Goal: Connect with others: Connect with other users

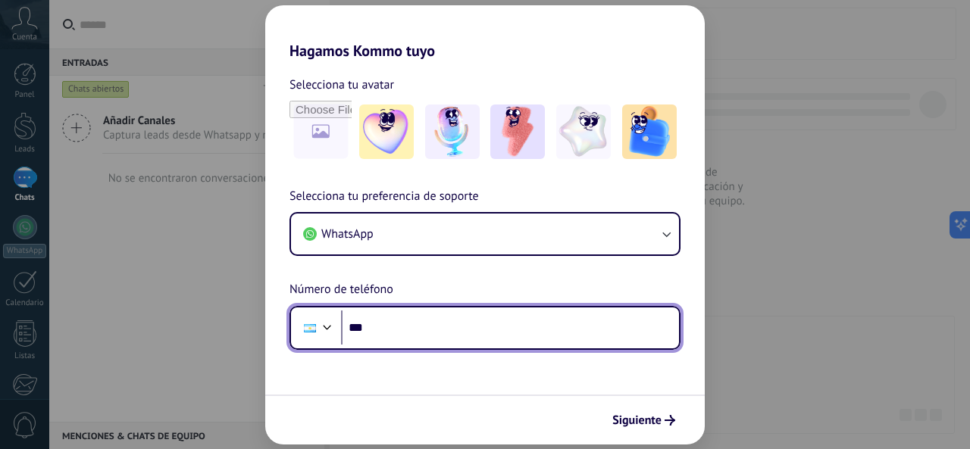
click at [393, 324] on input "***" at bounding box center [510, 328] width 338 height 35
type input "**********"
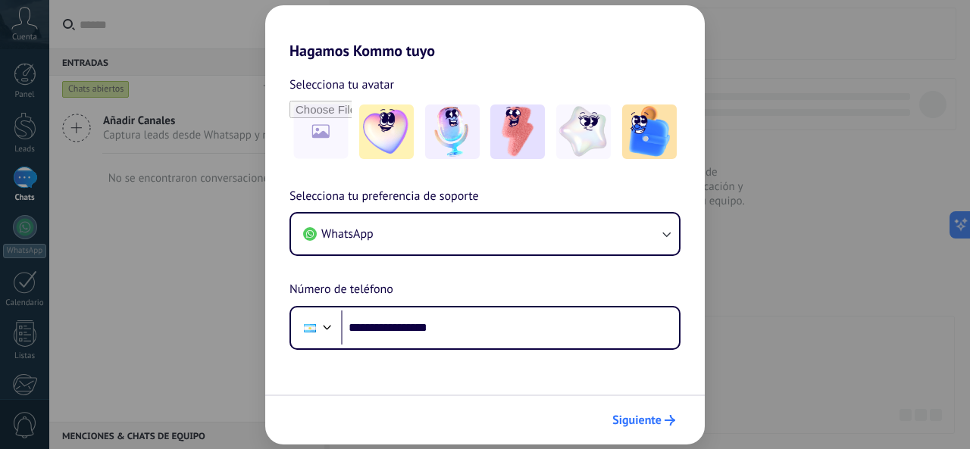
click at [632, 420] on span "Siguiente" at bounding box center [636, 420] width 49 height 11
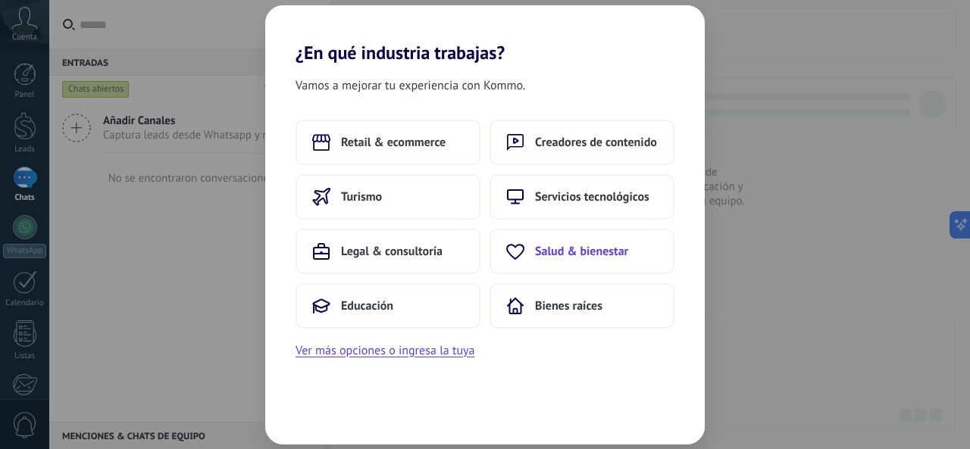
click at [554, 246] on span "Salud & bienestar" at bounding box center [581, 251] width 93 height 15
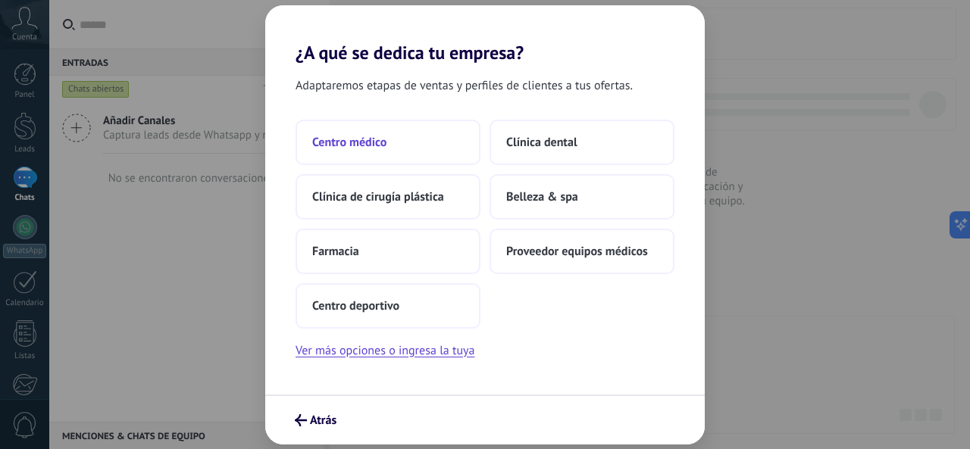
click at [371, 148] on span "Centro médico" at bounding box center [349, 142] width 74 height 15
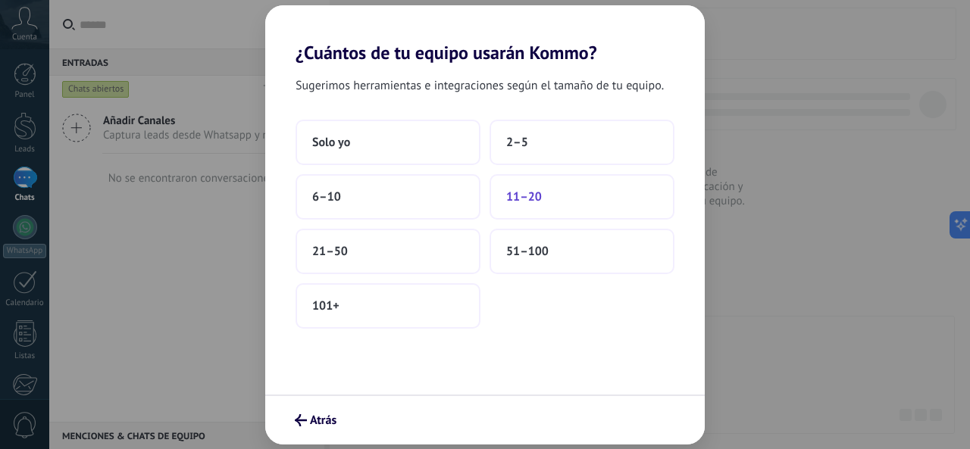
click at [530, 201] on span "11–20" at bounding box center [524, 196] width 36 height 15
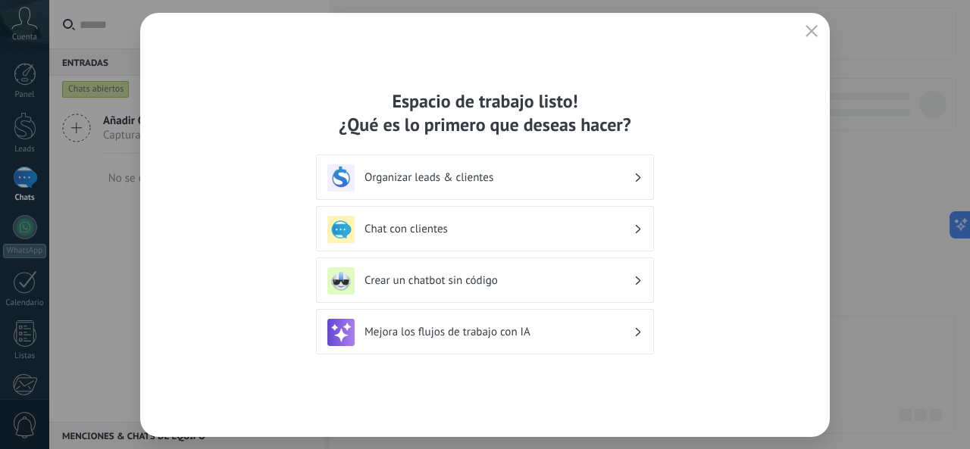
click at [549, 239] on div "Chat con clientes" at bounding box center [484, 229] width 315 height 27
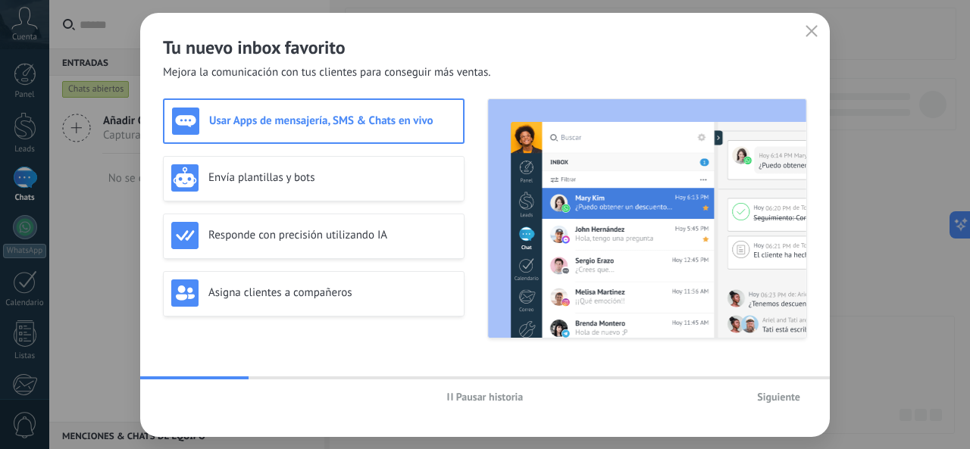
click at [783, 396] on span "Siguiente" at bounding box center [778, 397] width 43 height 11
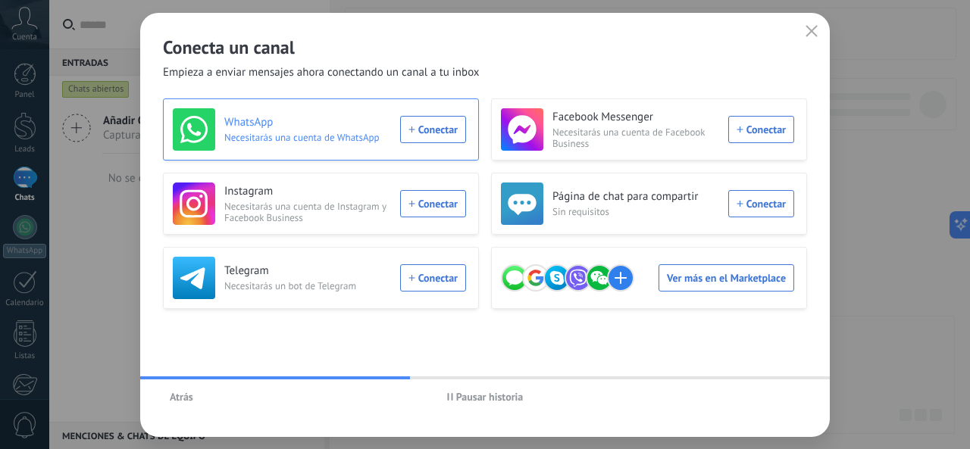
click at [444, 120] on div "WhatsApp Necesitarás una cuenta de WhatsApp Conectar" at bounding box center [319, 129] width 293 height 42
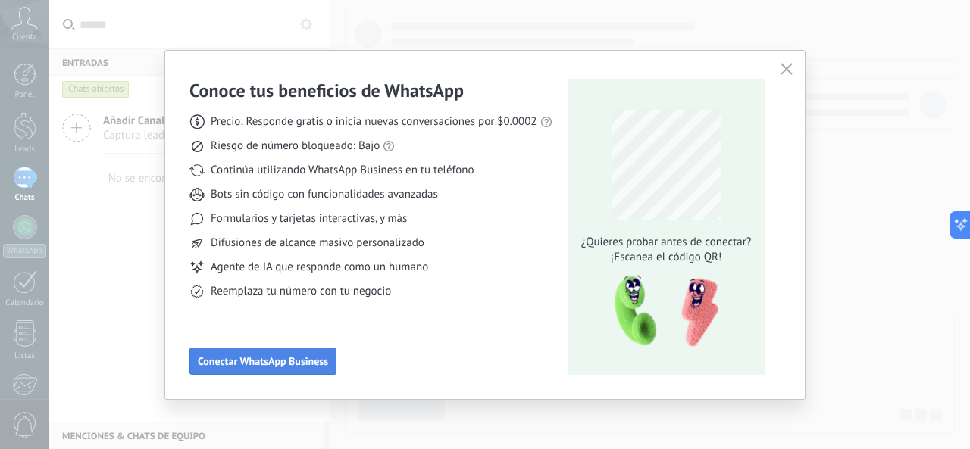
click at [270, 358] on span "Conectar WhatsApp Business" at bounding box center [263, 361] width 130 height 11
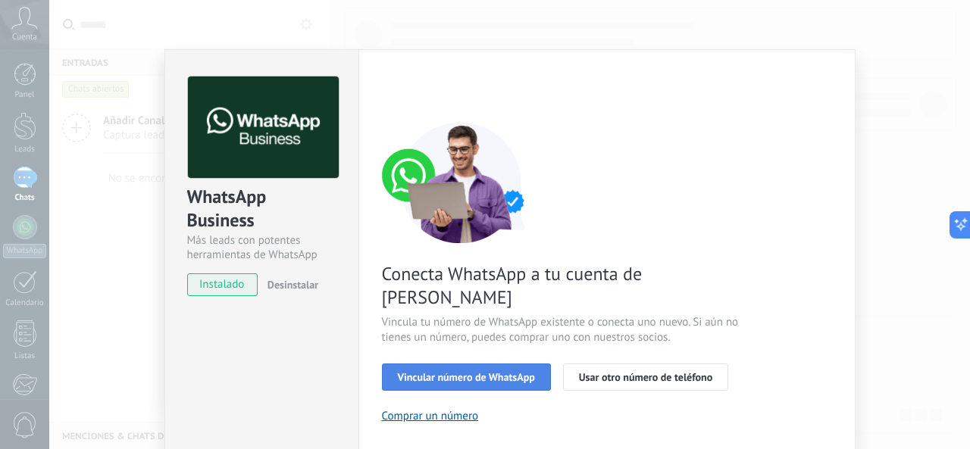
click at [503, 372] on span "Vincular número de WhatsApp" at bounding box center [466, 377] width 137 height 11
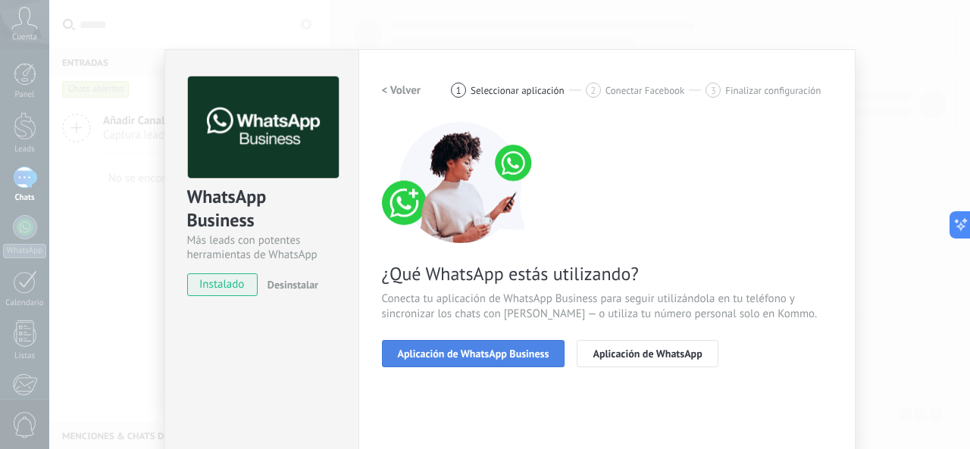
click at [486, 354] on span "Aplicación de WhatsApp Business" at bounding box center [474, 354] width 152 height 11
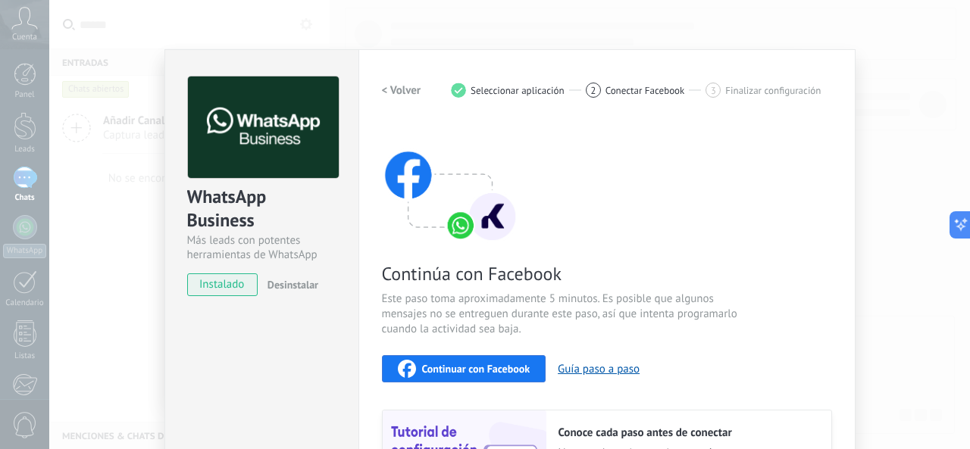
click at [464, 368] on span "Continuar con Facebook" at bounding box center [476, 369] width 108 height 11
click at [477, 368] on span "Continuar con Facebook" at bounding box center [476, 369] width 108 height 11
